Goal: Check status: Check status

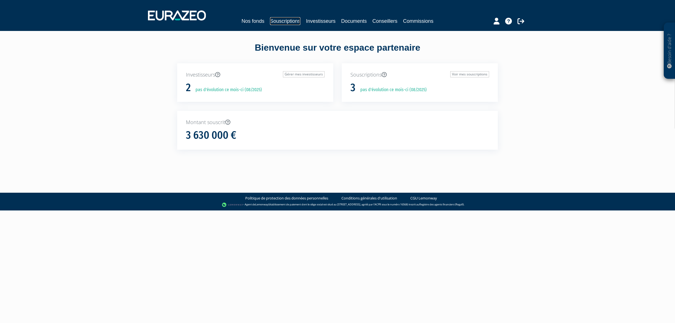
click at [273, 25] on link "Souscriptions" at bounding box center [285, 21] width 30 height 8
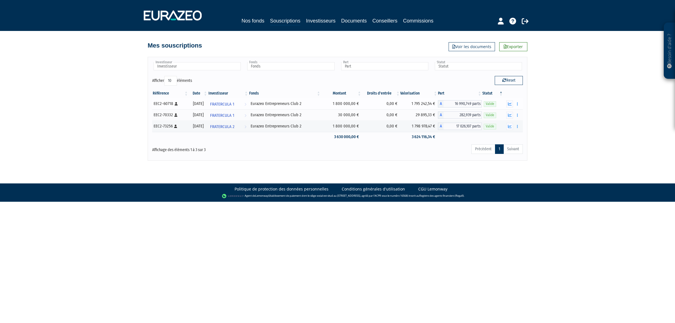
drag, startPoint x: 313, startPoint y: 128, endPoint x: 267, endPoint y: 107, distance: 50.4
click at [267, 107] on tbody "EEC2-60718 [Français] Personne physique [DATE] FRATERCULA 1 Voir l'investisseur…" at bounding box center [337, 120] width 371 height 44
click at [291, 151] on div "Affichage des éléments 1 à 3 sur 3" at bounding box center [227, 148] width 150 height 9
click at [510, 102] on icon "button" at bounding box center [510, 104] width 4 height 4
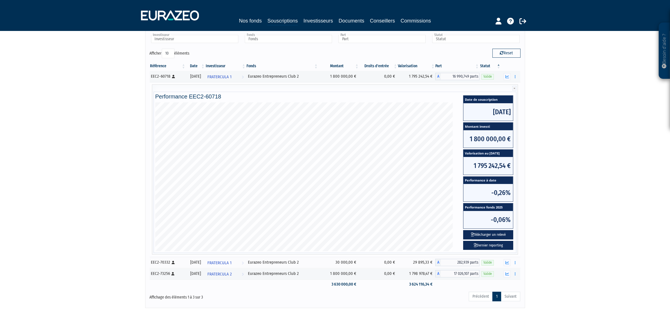
scroll to position [29, 0]
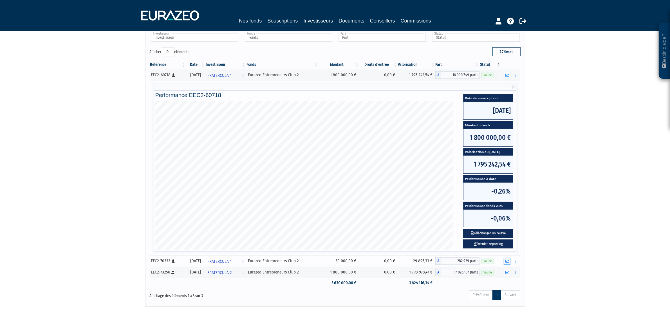
click at [507, 260] on icon "button" at bounding box center [507, 261] width 4 height 4
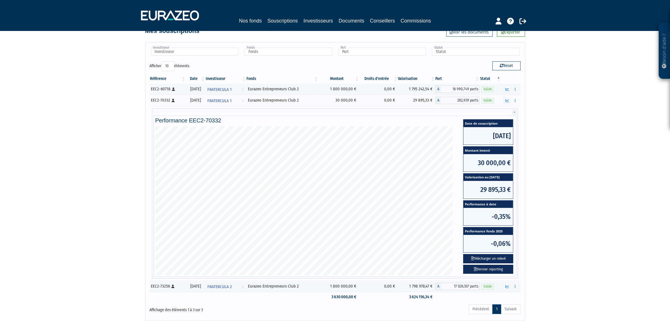
scroll to position [15, 0]
click at [508, 286] on icon "button" at bounding box center [507, 286] width 4 height 4
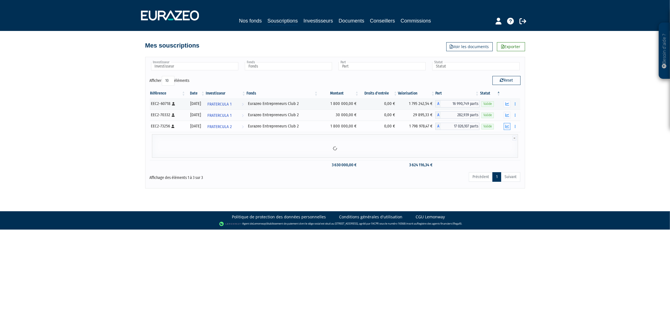
scroll to position [0, 0]
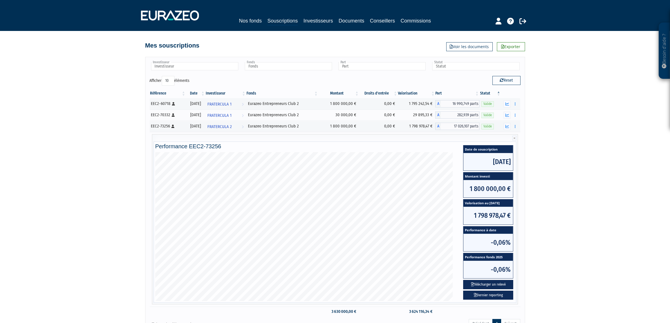
click at [576, 217] on div "Besoin d'aide ? × J'ai besoin d'aide Si vous avez une question à propos du fonc…" at bounding box center [335, 167] width 670 height 335
